Goal: Information Seeking & Learning: Check status

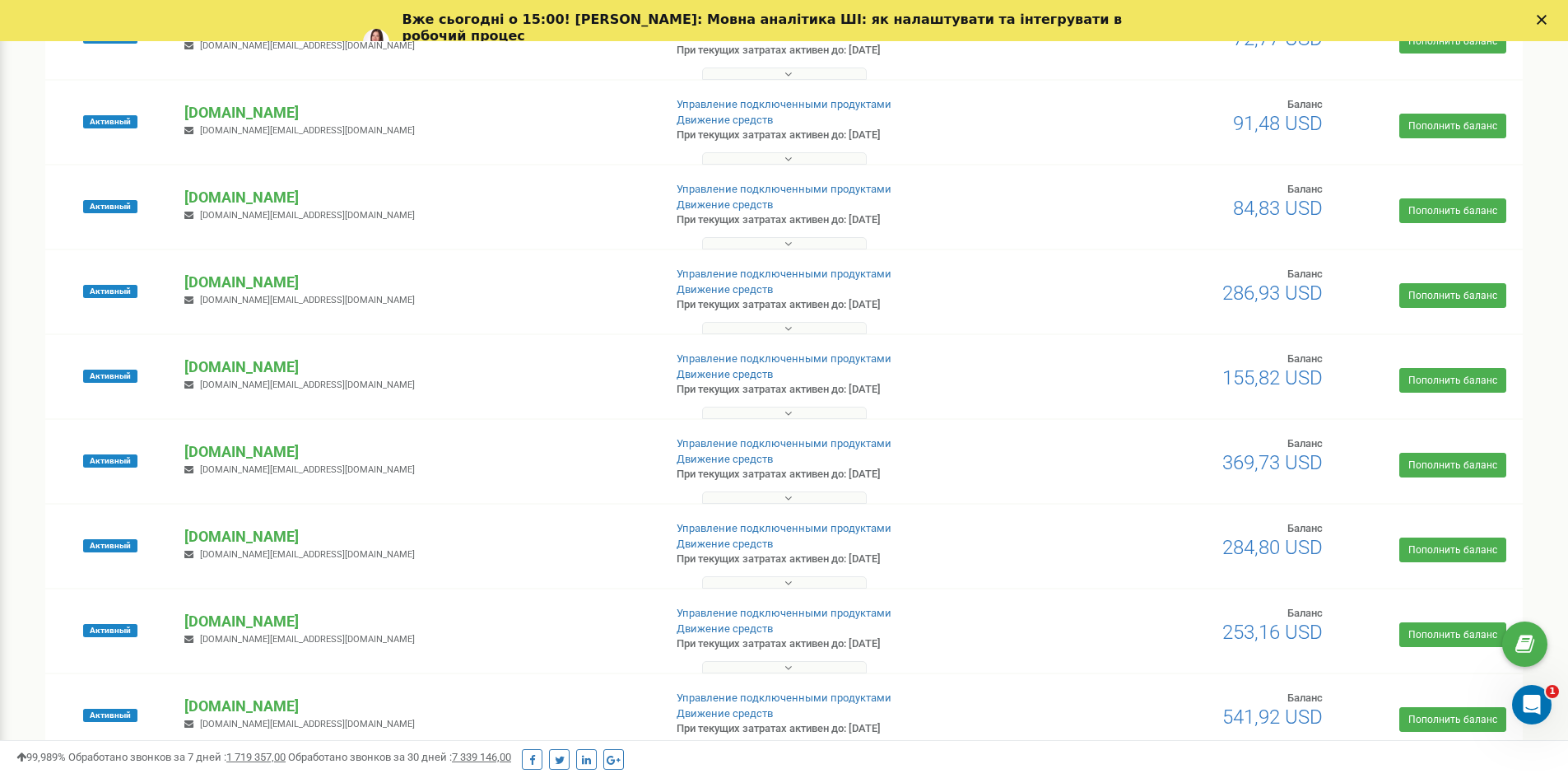
scroll to position [1231, 0]
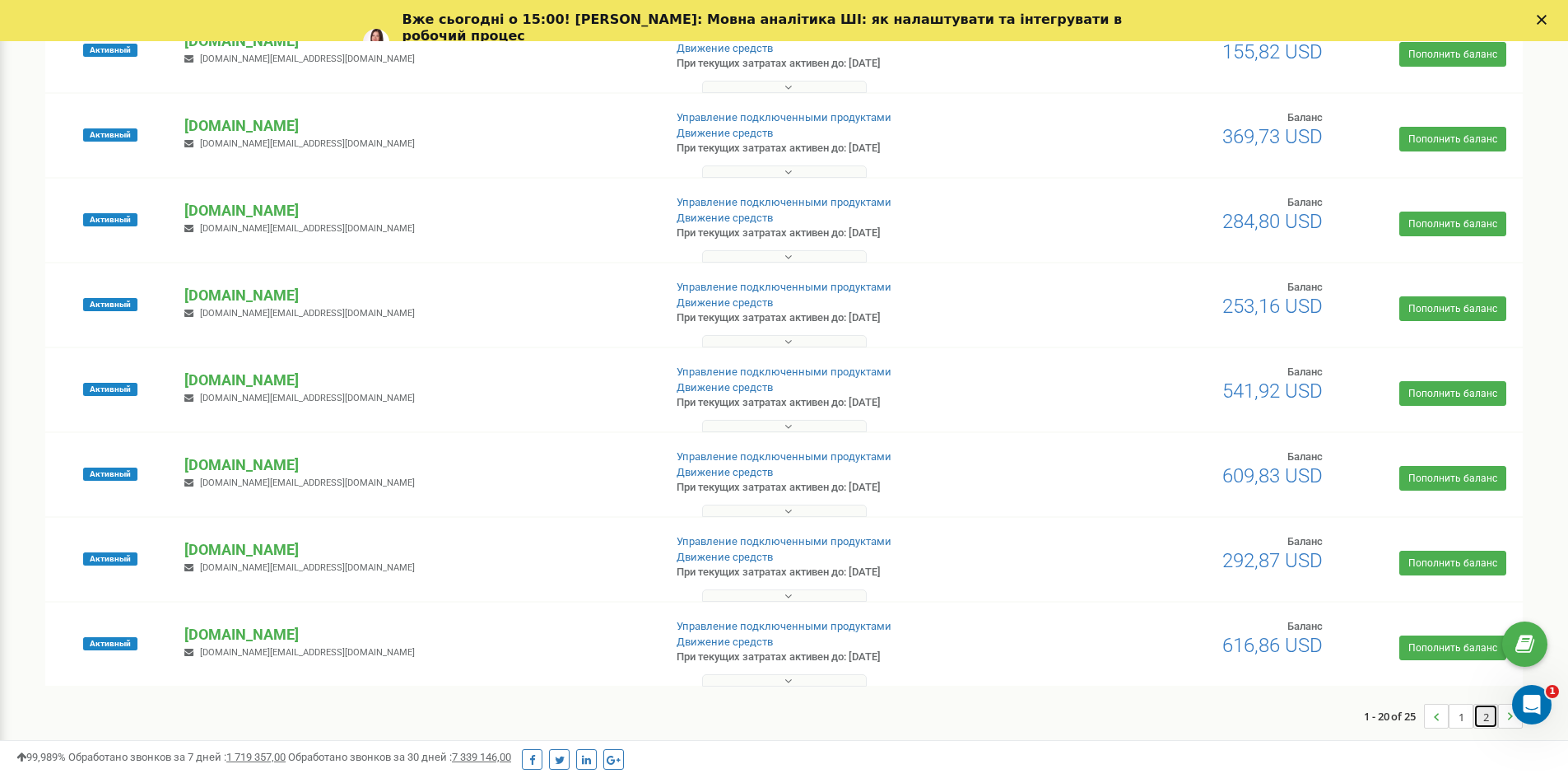
click at [1477, 718] on link "2" at bounding box center [1485, 716] width 23 height 23
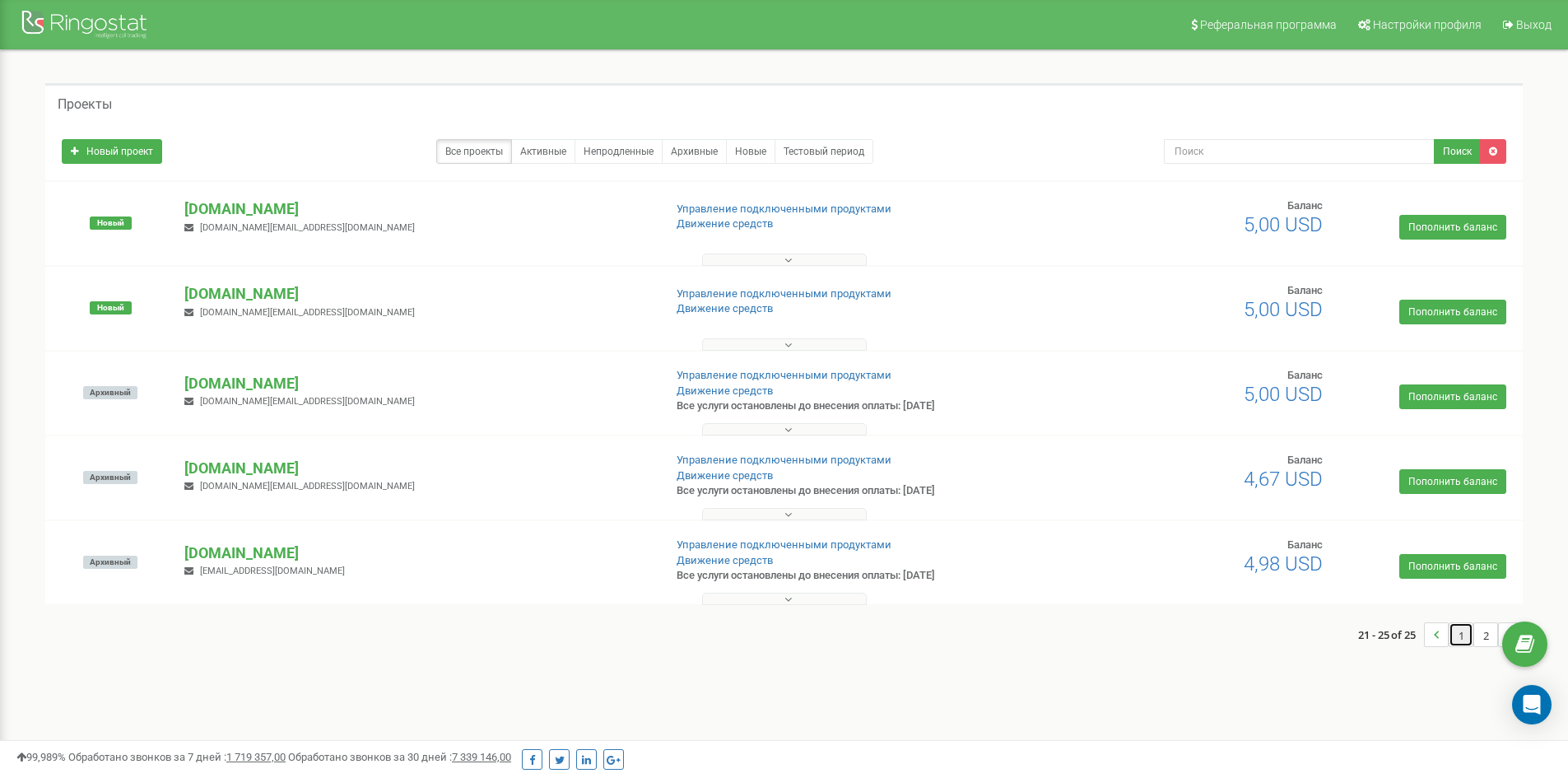
click at [1457, 639] on link "1" at bounding box center [1460, 634] width 23 height 23
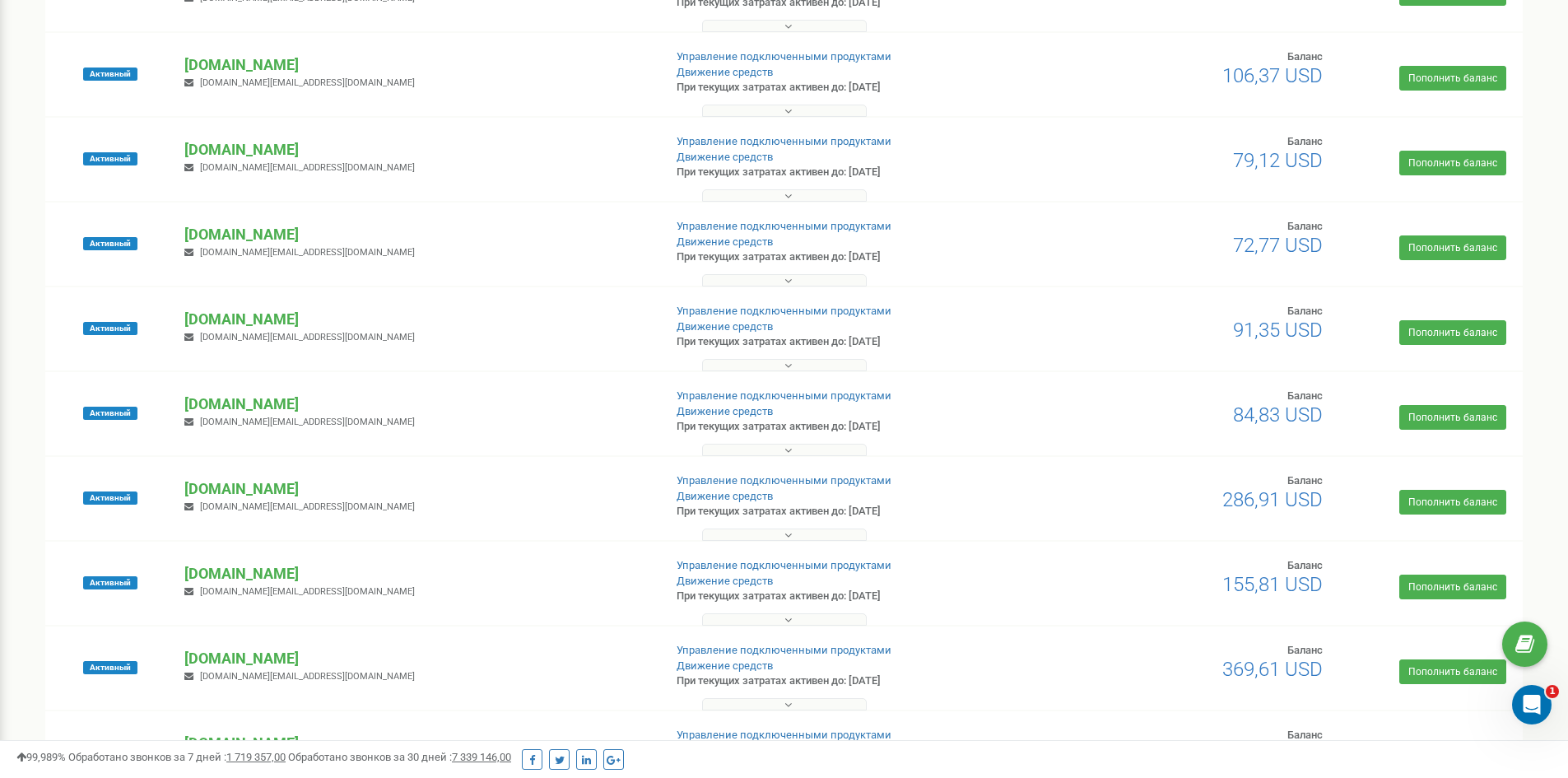
scroll to position [658, 0]
click at [232, 482] on p "[DOMAIN_NAME]" at bounding box center [417, 488] width 465 height 21
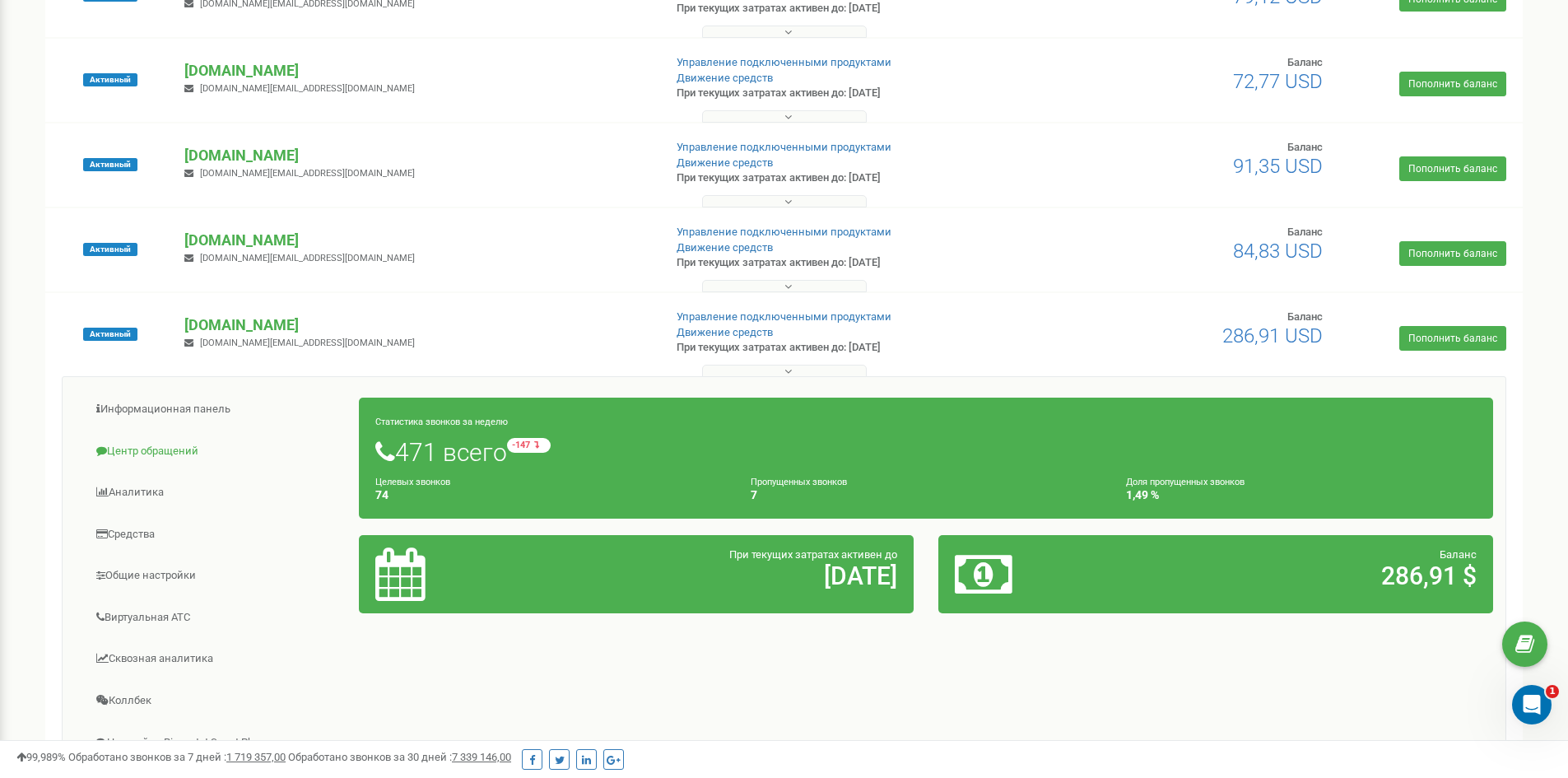
scroll to position [823, 0]
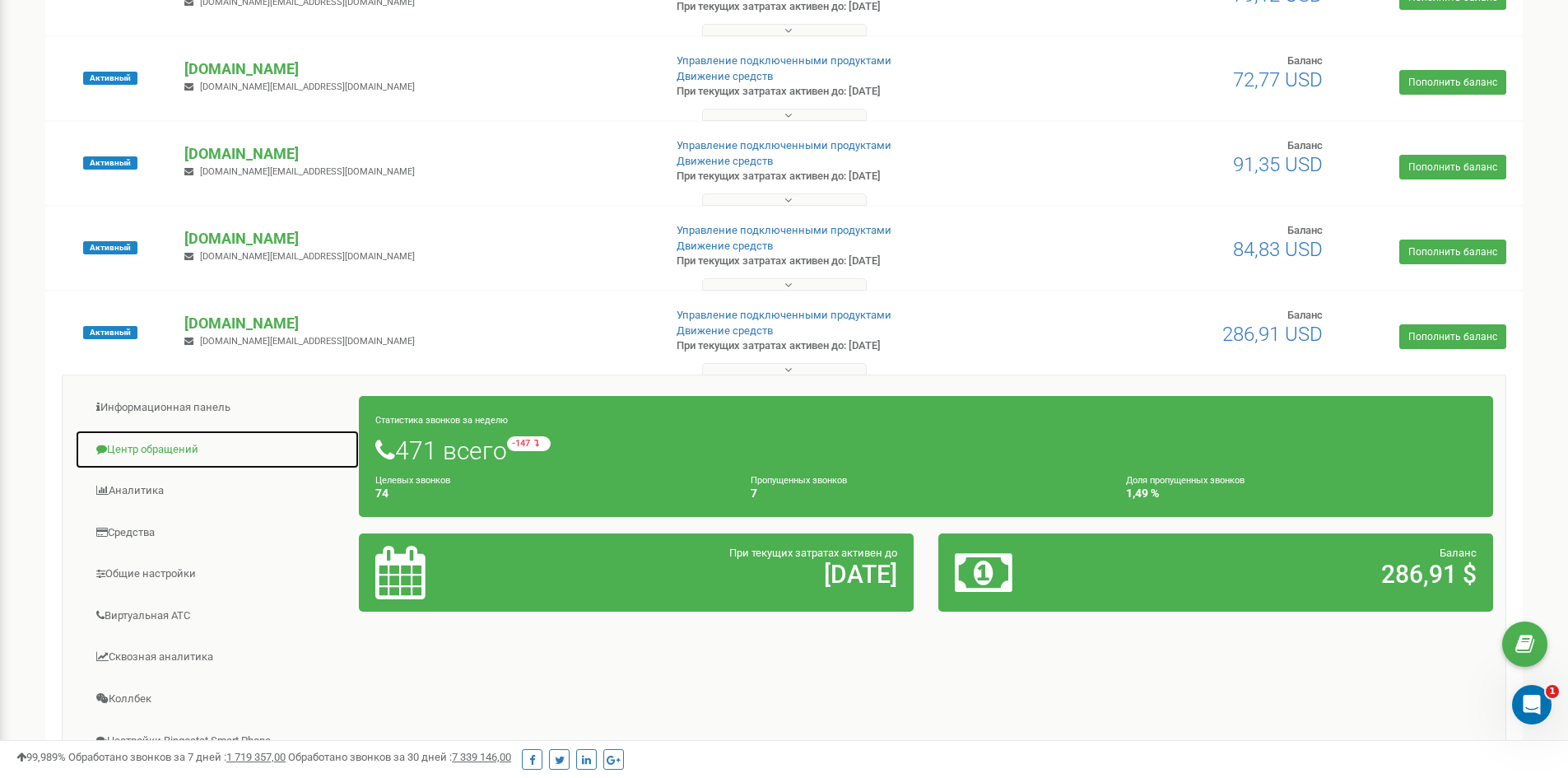
click at [136, 446] on link "Центр обращений" at bounding box center [217, 450] width 285 height 40
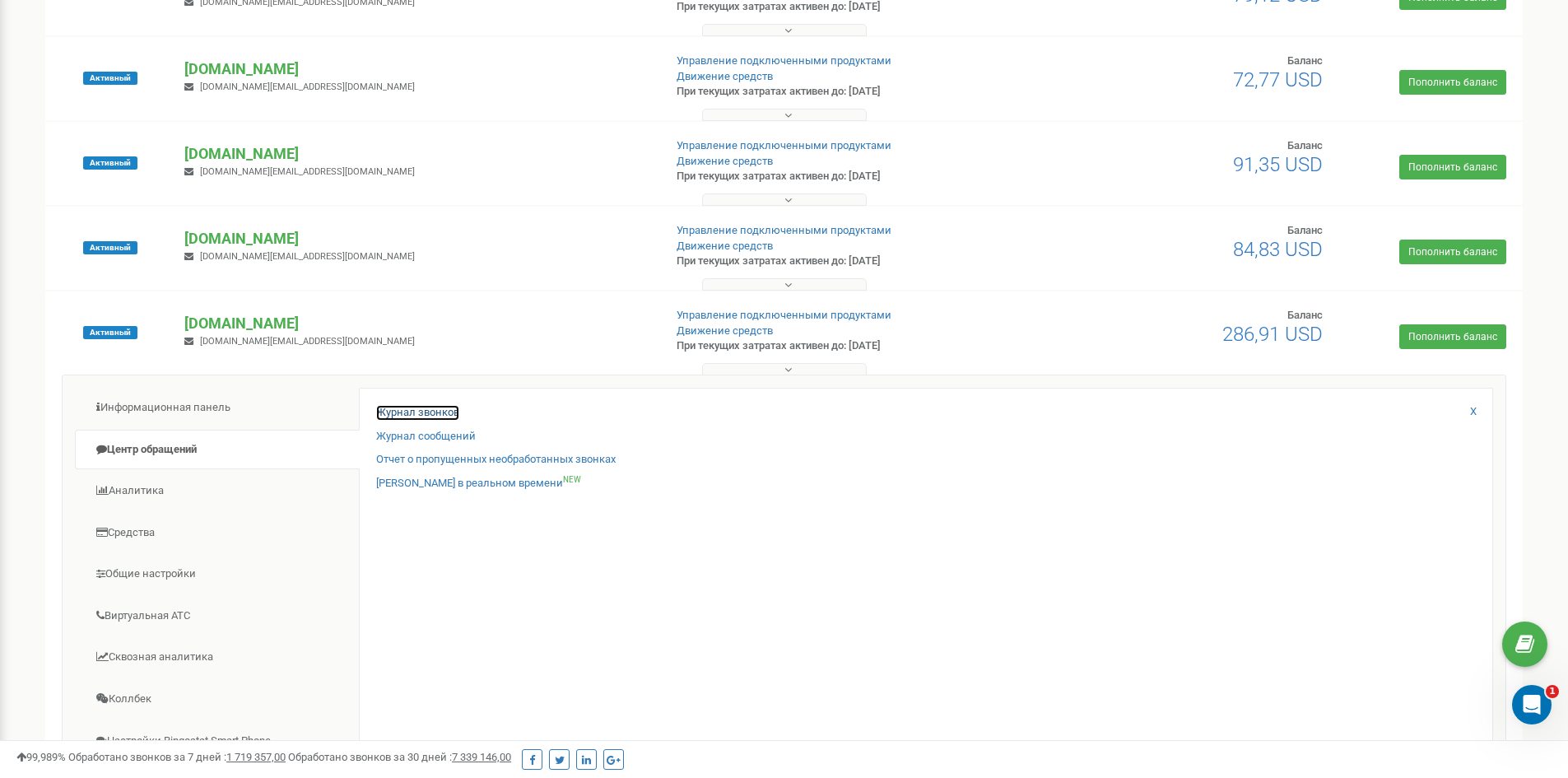
click at [420, 411] on link "Журнал звонков" at bounding box center [418, 413] width 83 height 16
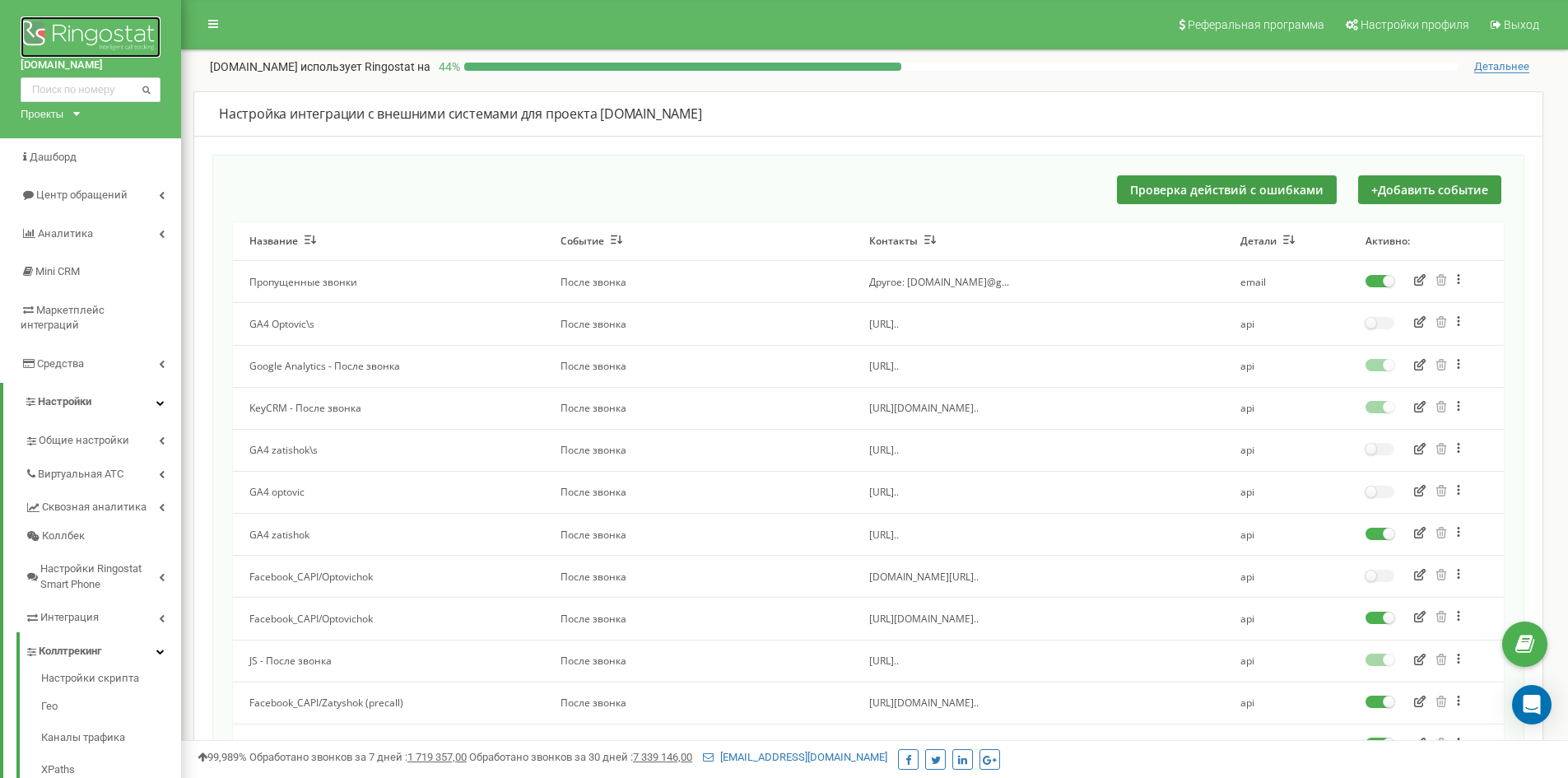
click at [83, 28] on img at bounding box center [90, 37] width 140 height 41
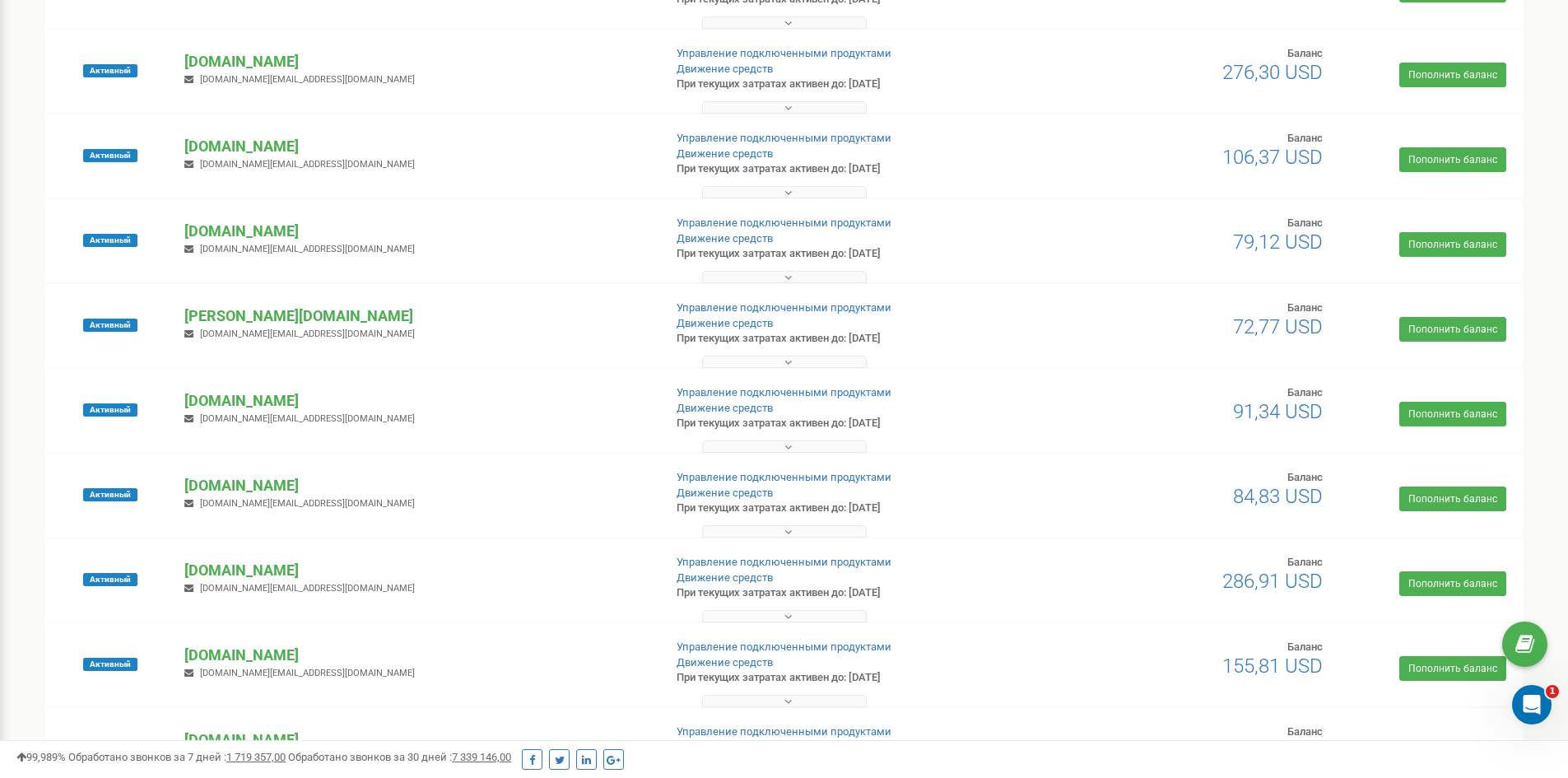
scroll to position [658, 0]
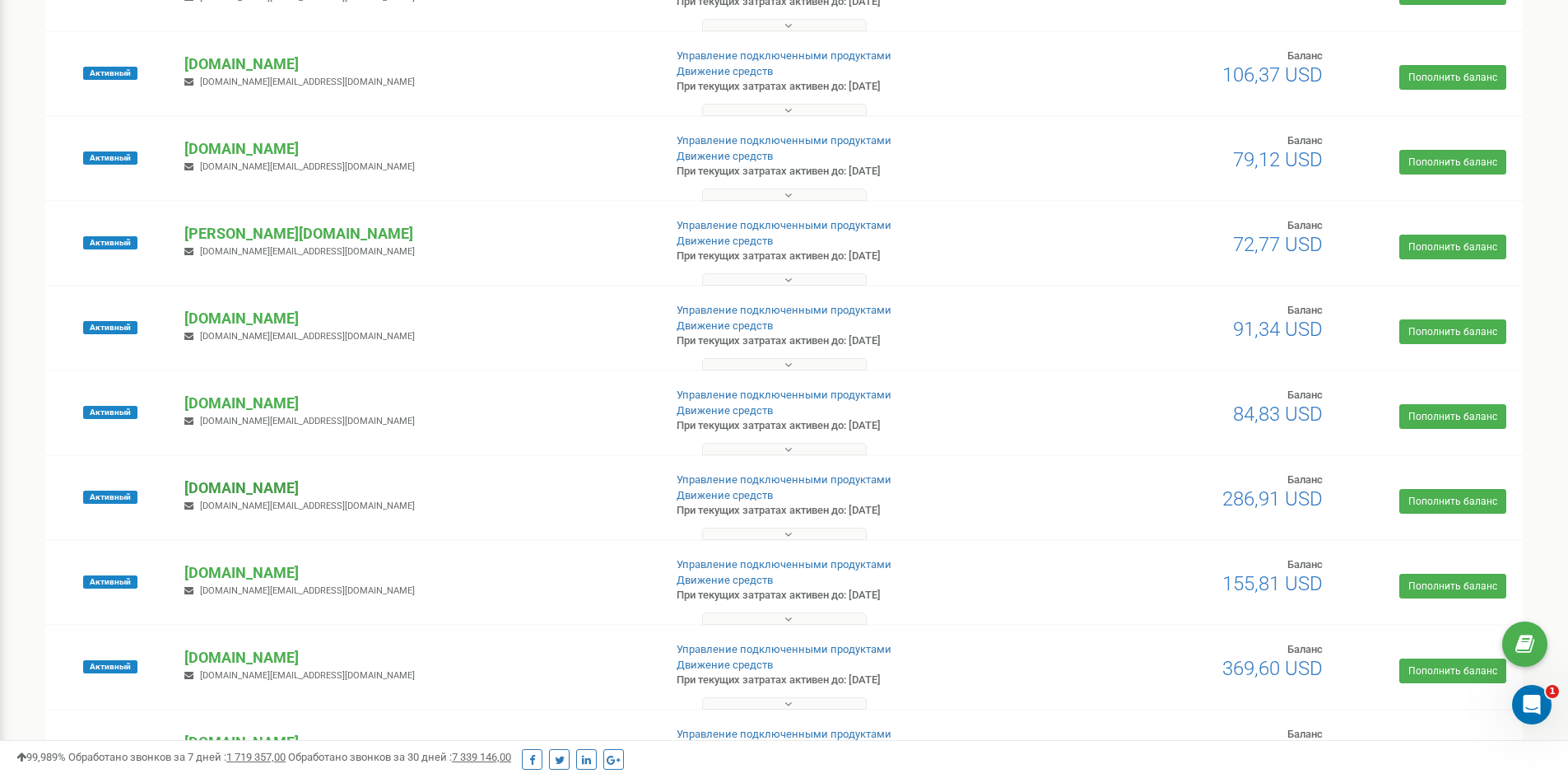
click at [243, 482] on p "[DOMAIN_NAME]" at bounding box center [417, 488] width 465 height 21
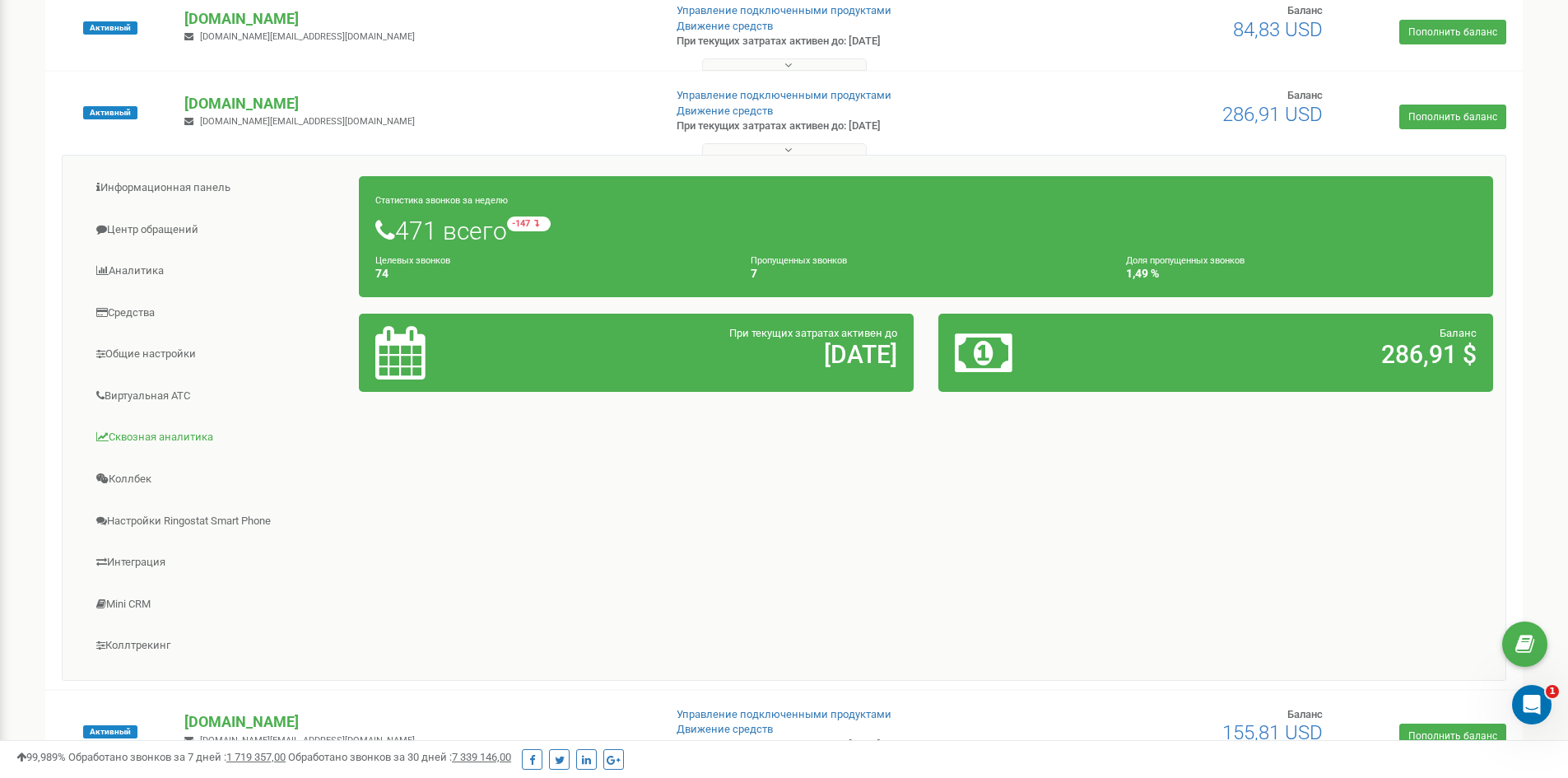
scroll to position [1070, 0]
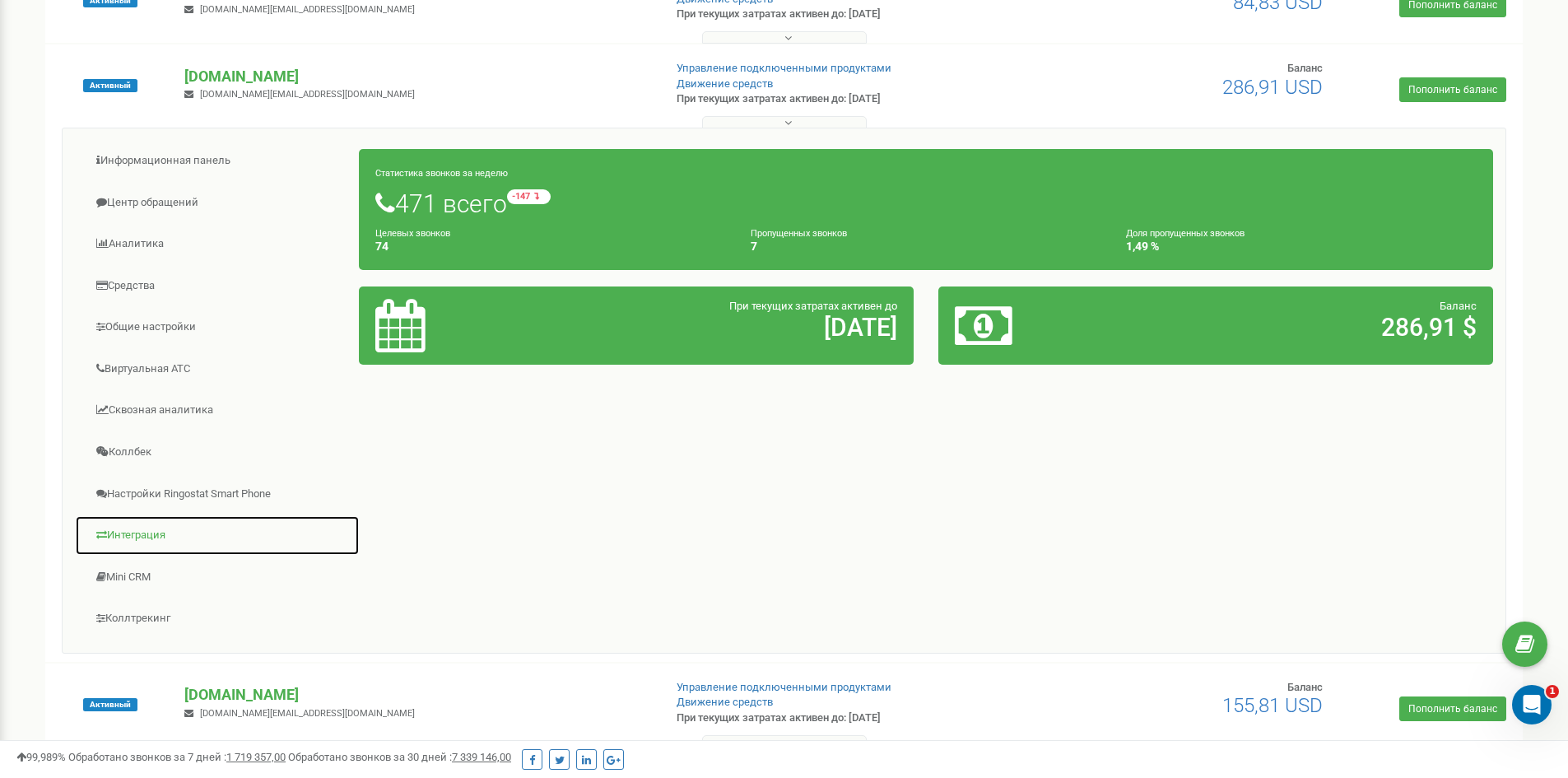
click at [135, 531] on link "Интеграция" at bounding box center [217, 536] width 285 height 40
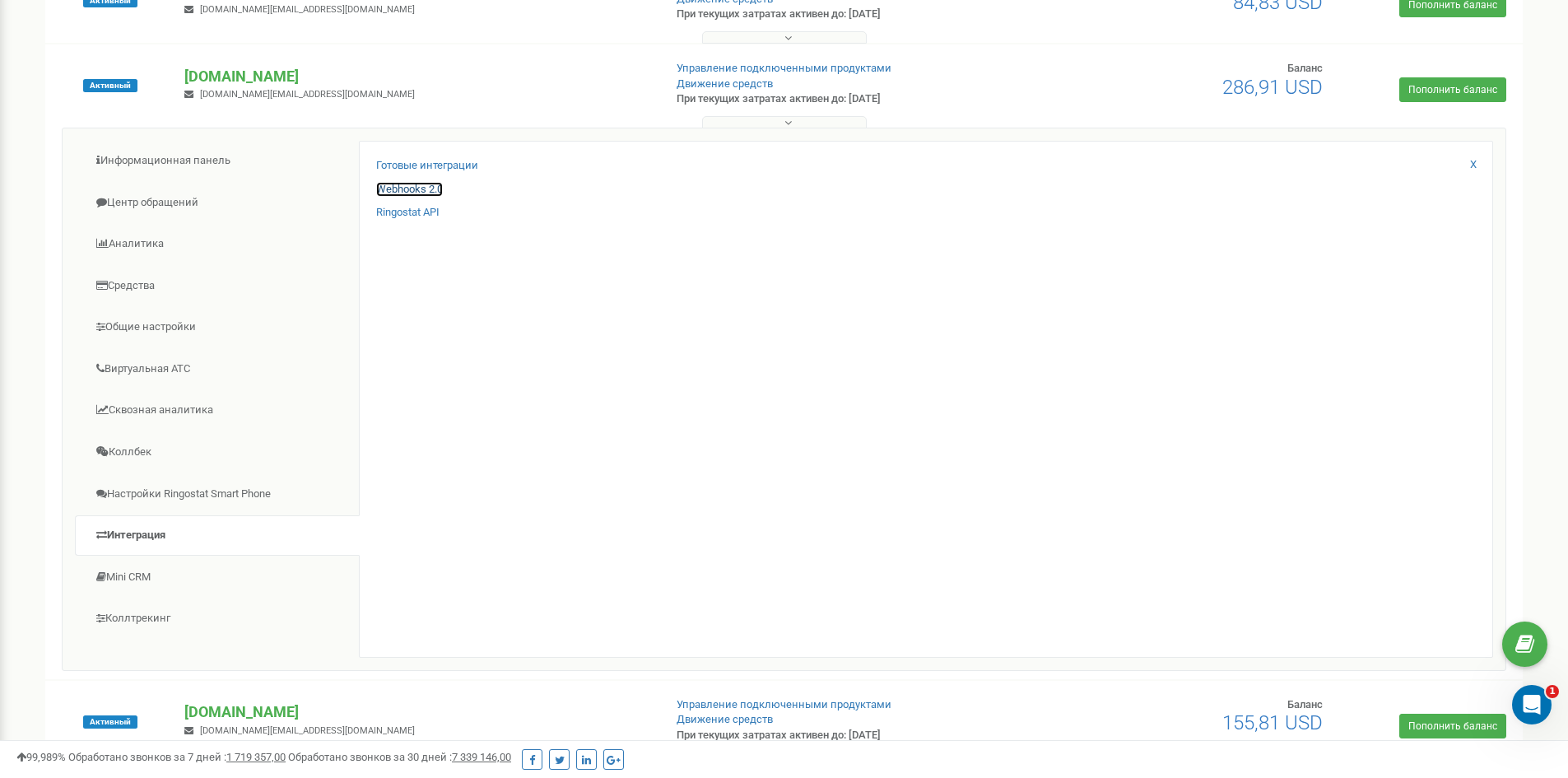
click at [397, 192] on link "Webhooks 2.0" at bounding box center [409, 189] width 67 height 16
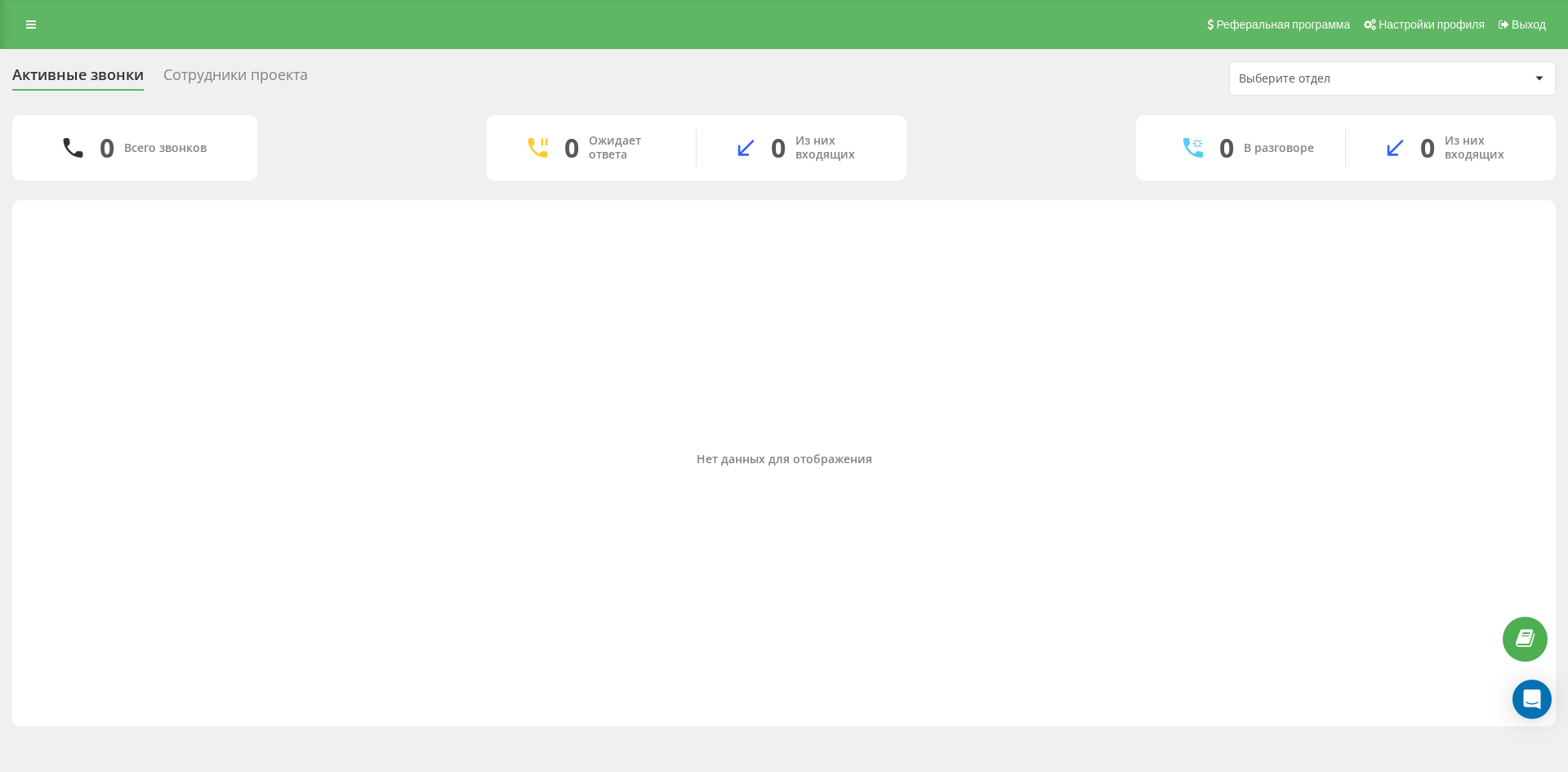
click at [248, 69] on div "Сотрудники проекта" at bounding box center [235, 79] width 145 height 25
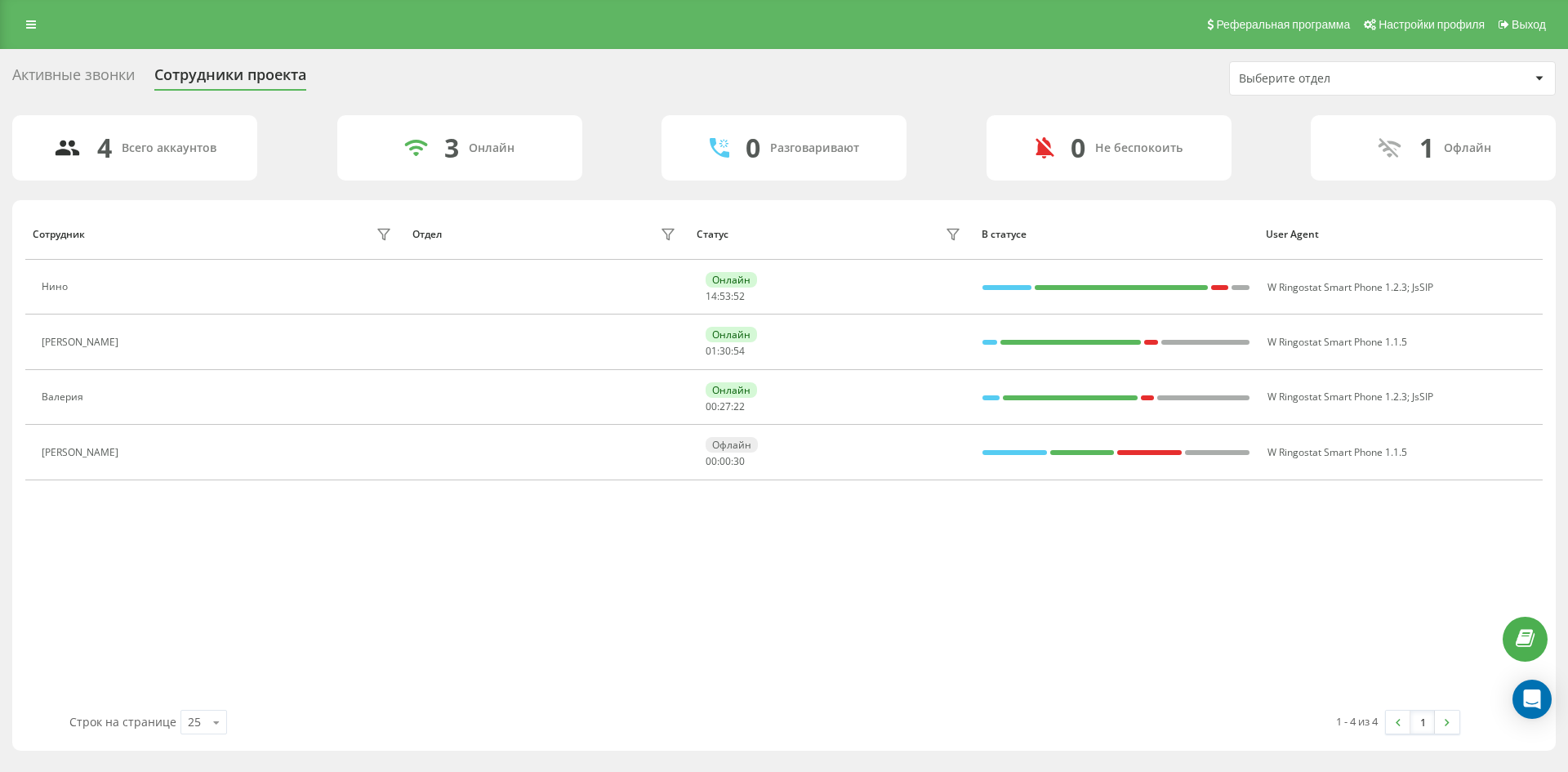
click at [93, 73] on div "Активные звонки" at bounding box center [74, 79] width 123 height 25
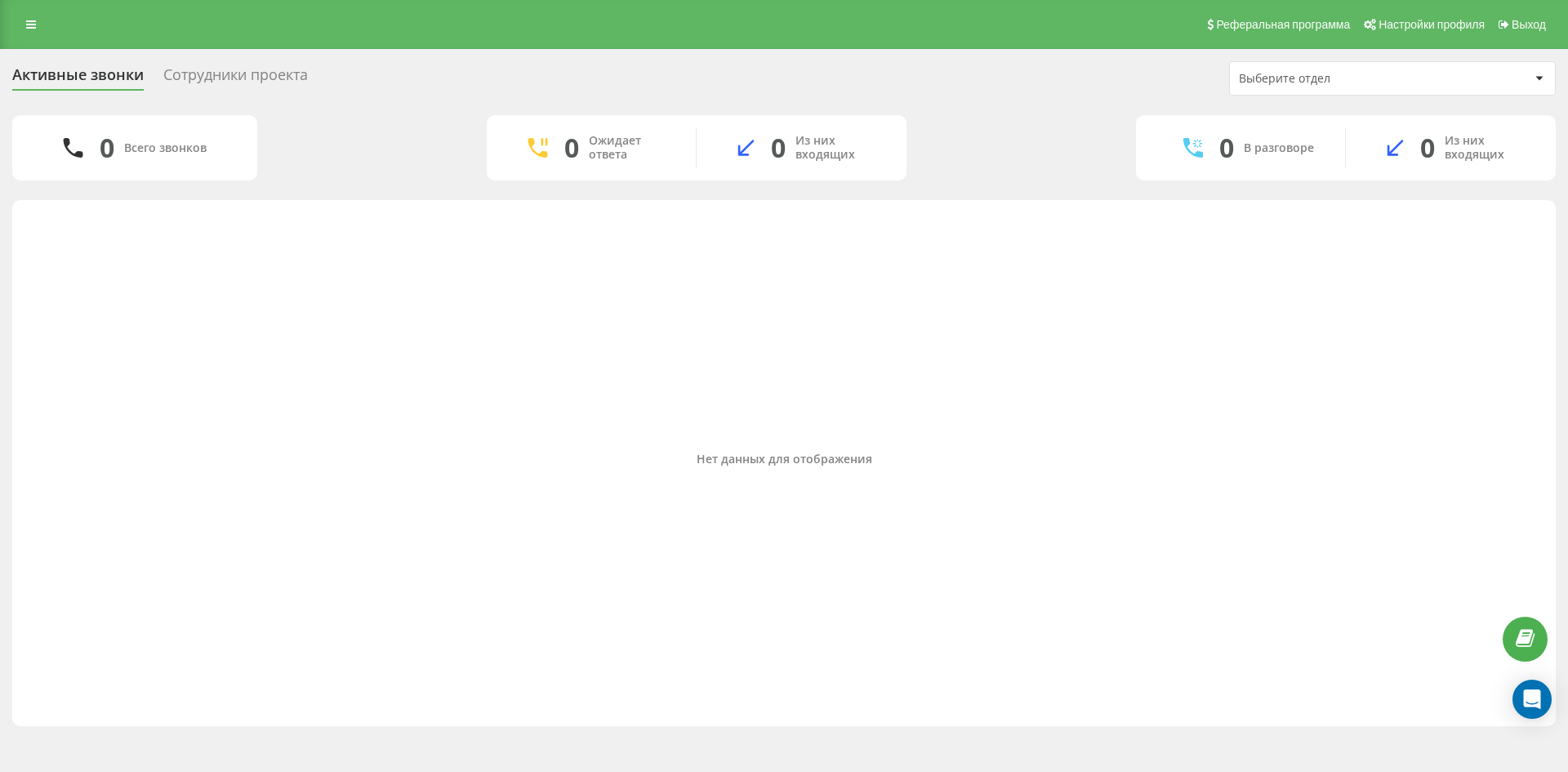
click at [282, 80] on div "Сотрудники проекта" at bounding box center [235, 79] width 145 height 25
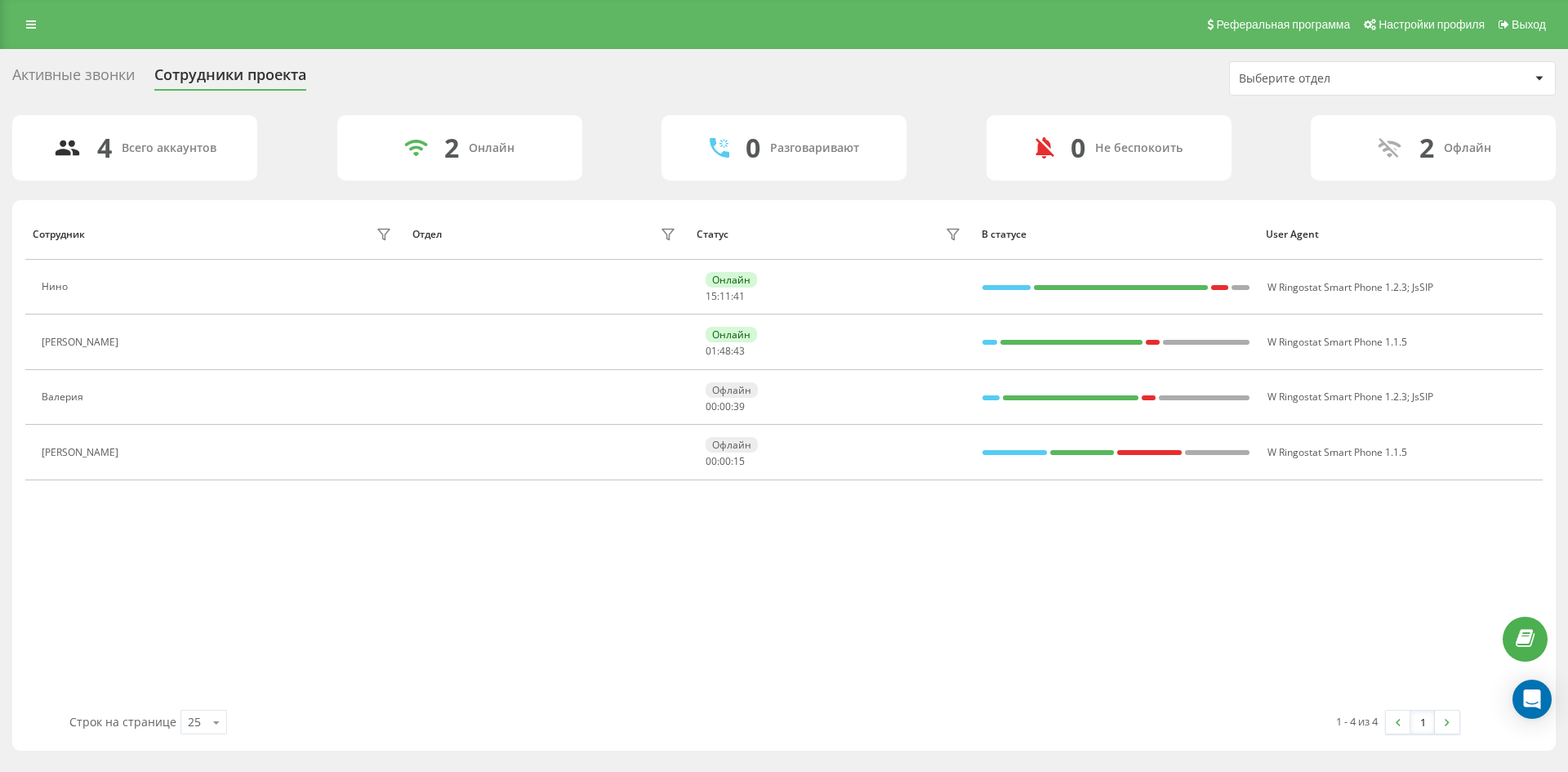
click at [85, 74] on div "Активные звонки" at bounding box center [74, 79] width 123 height 25
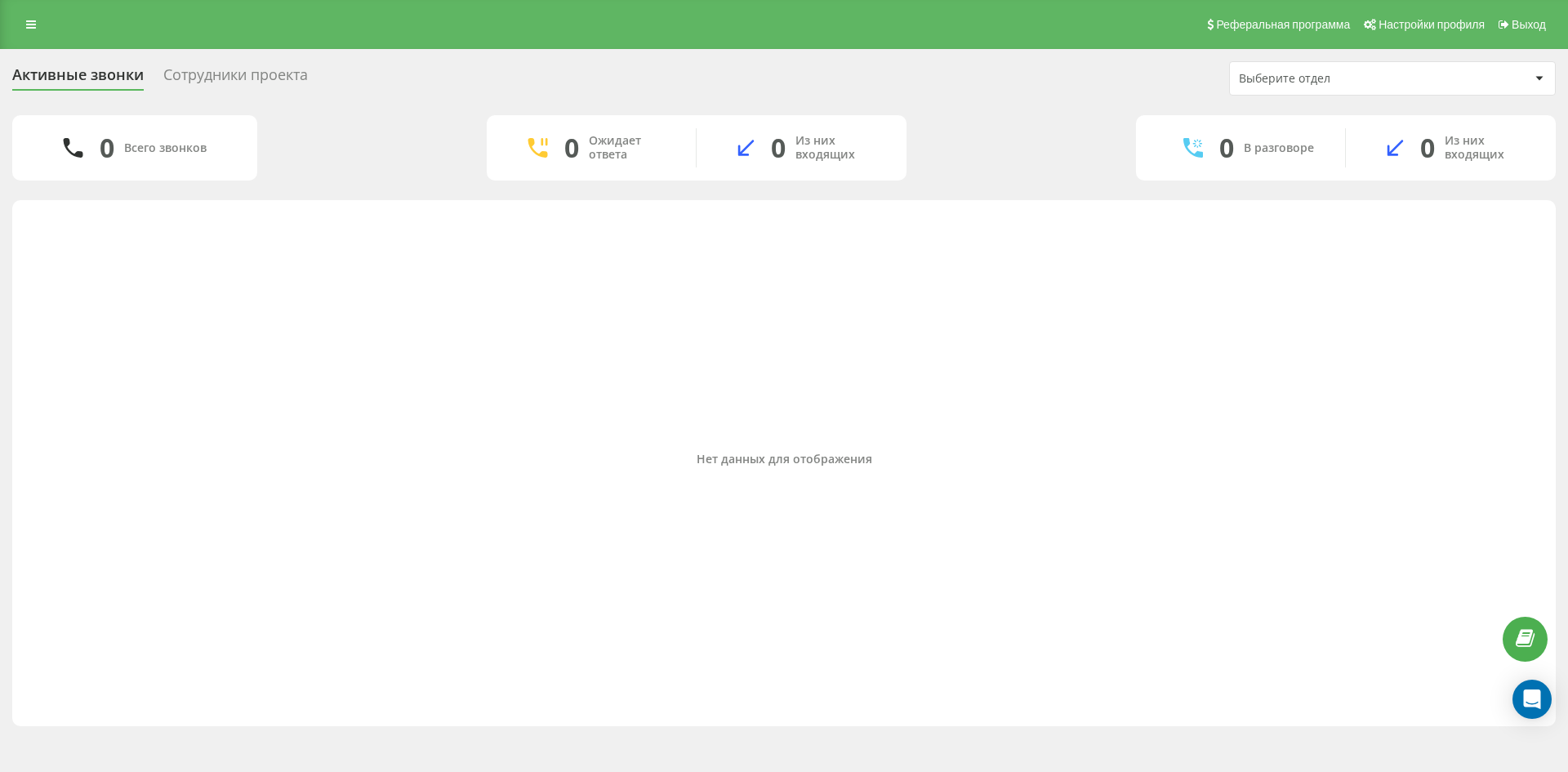
click at [841, 91] on div "Активные звонки Сотрудники проекта Выберите отдел" at bounding box center [784, 78] width 1543 height 34
